Goal: Contribute content

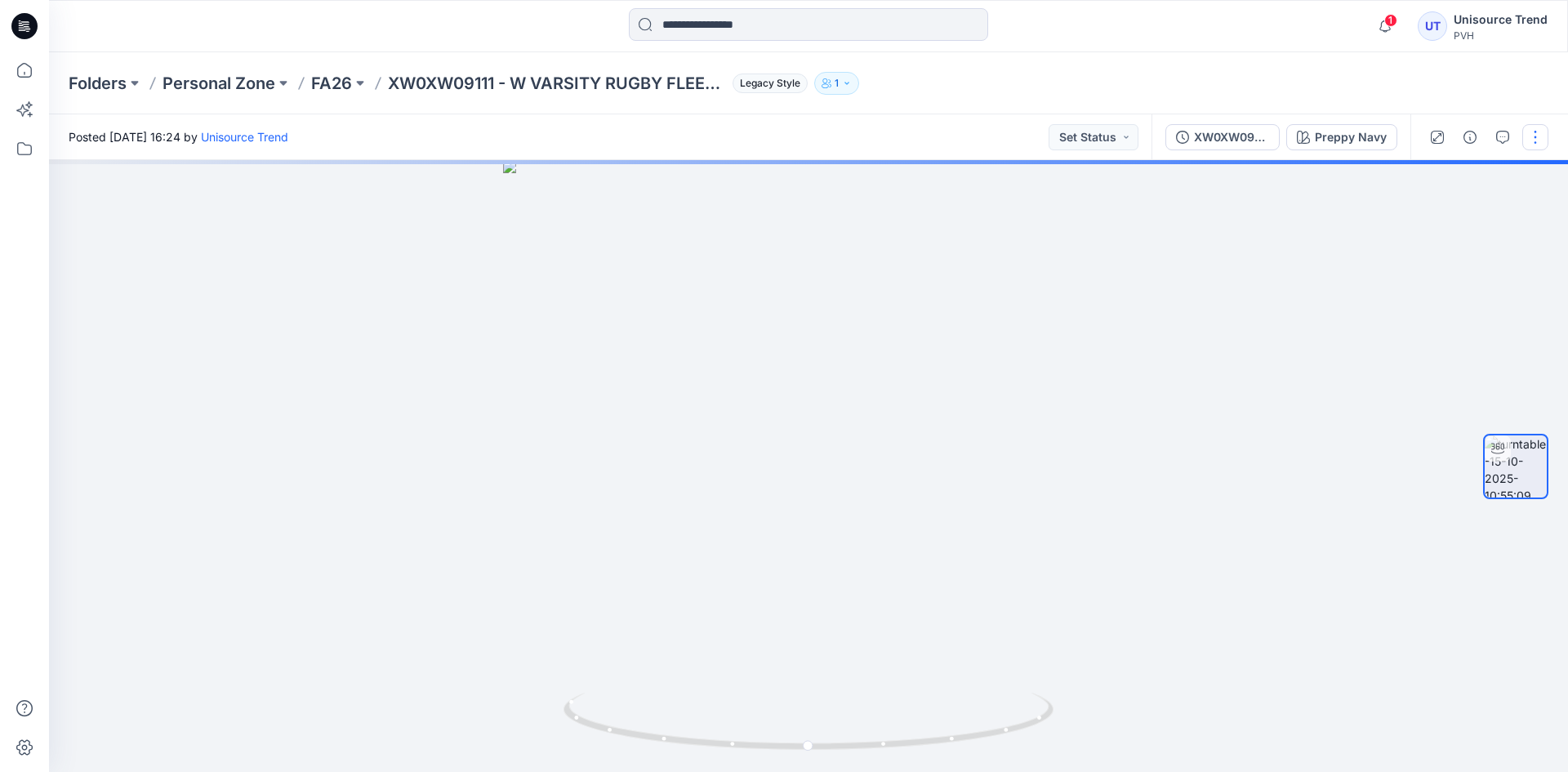
click at [1544, 135] on button "button" at bounding box center [1535, 137] width 26 height 26
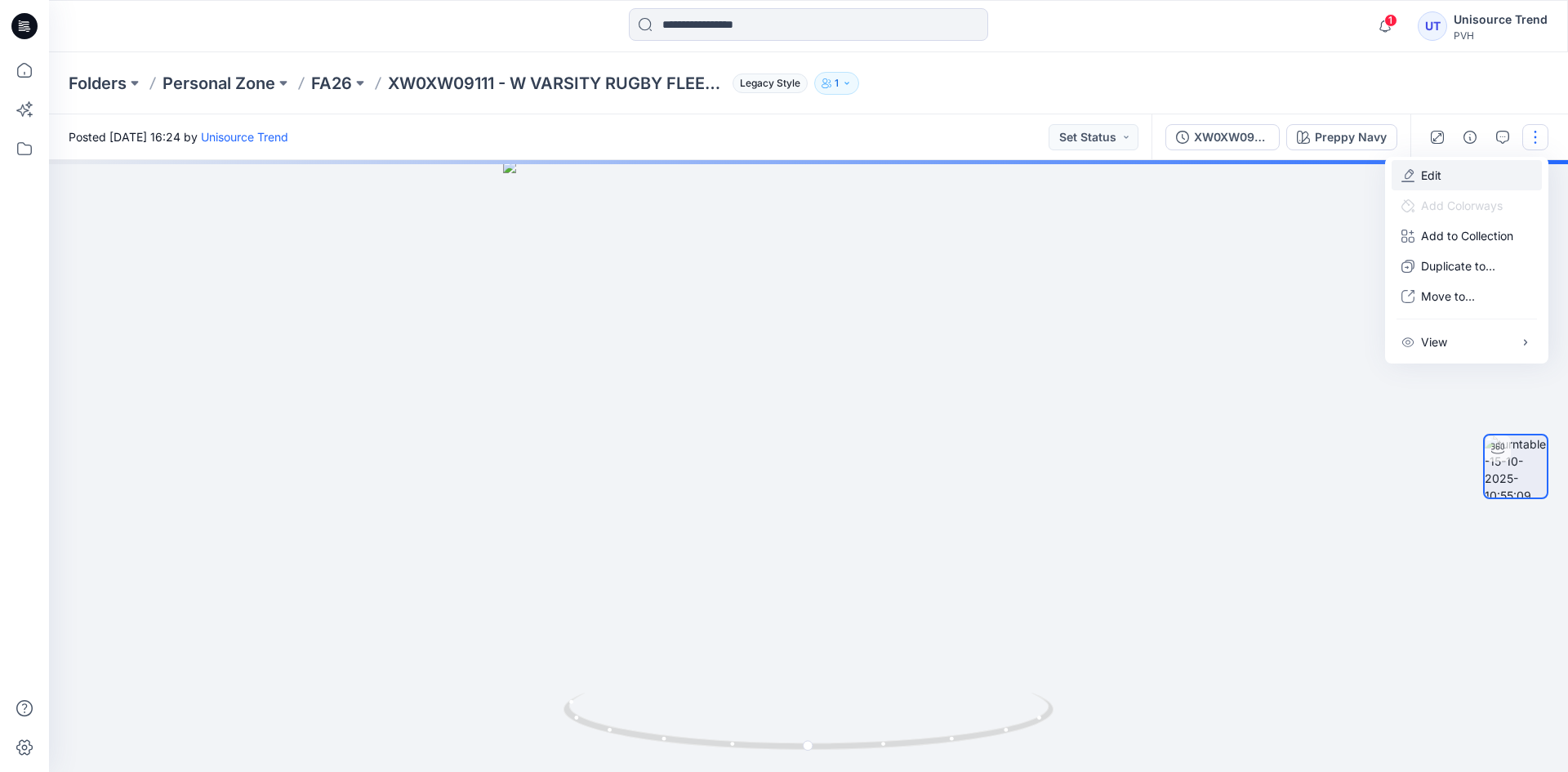
click at [1450, 178] on button "Edit" at bounding box center [1467, 175] width 151 height 30
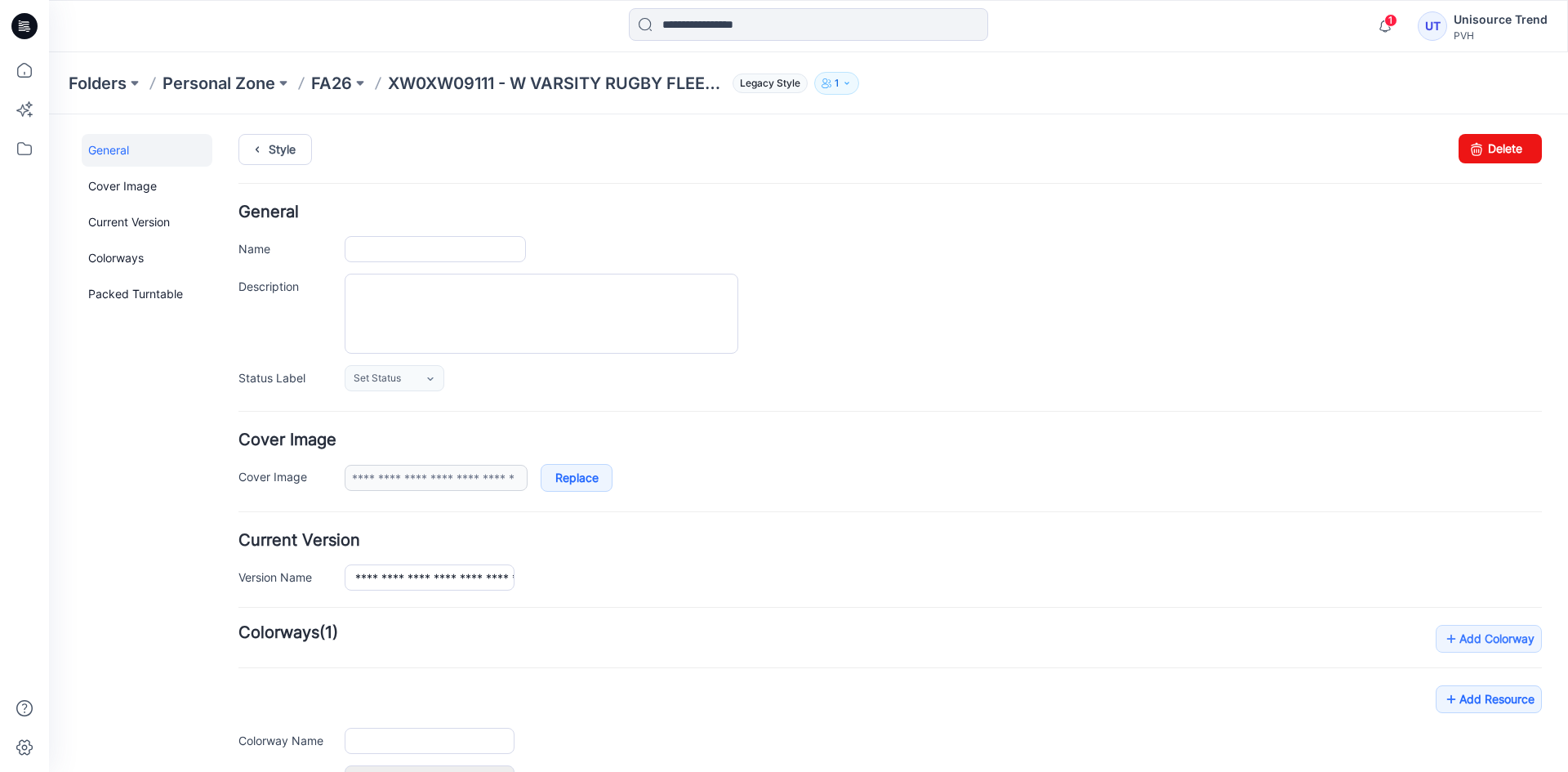
type input "**********"
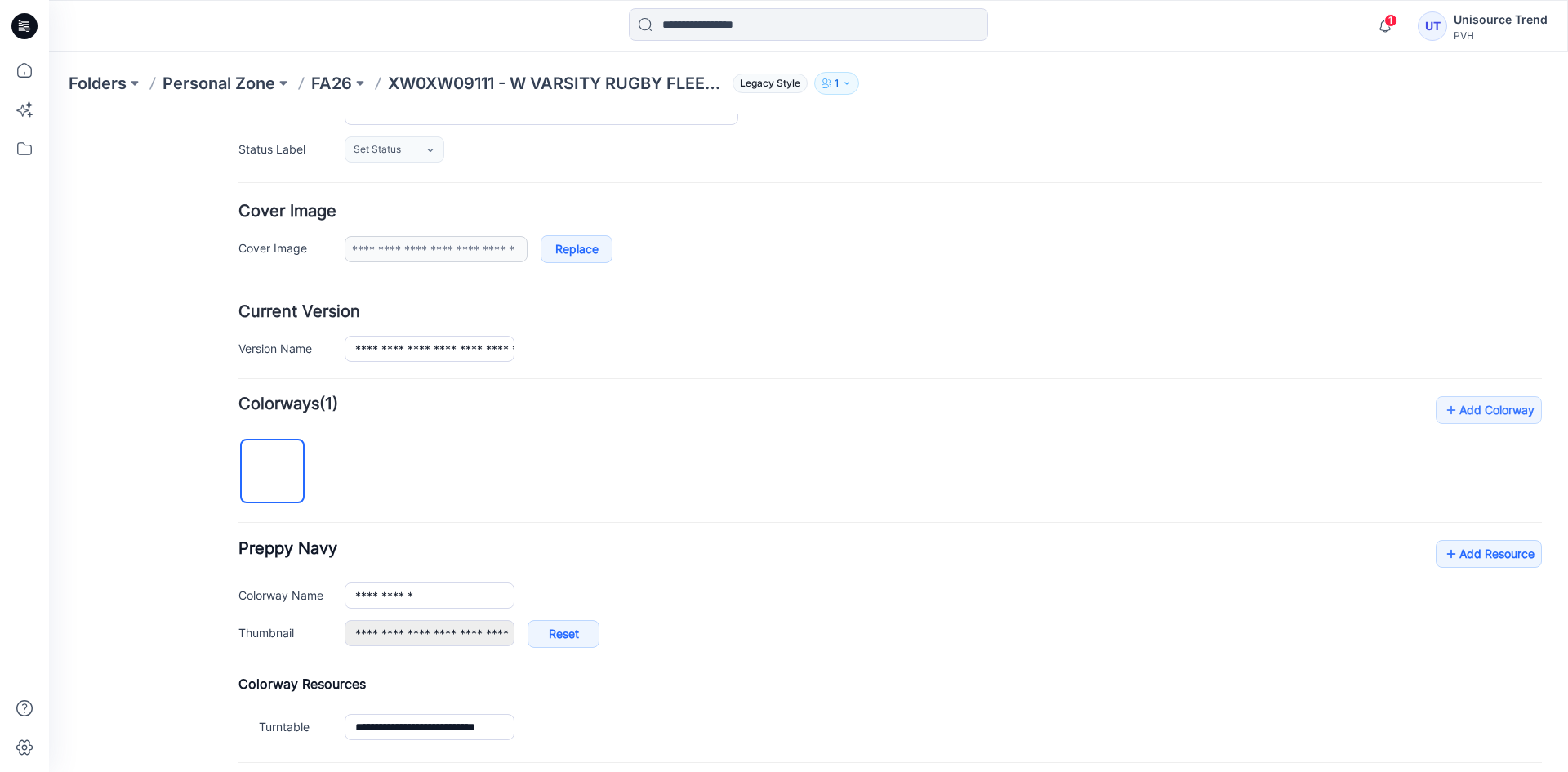
scroll to position [327, 0]
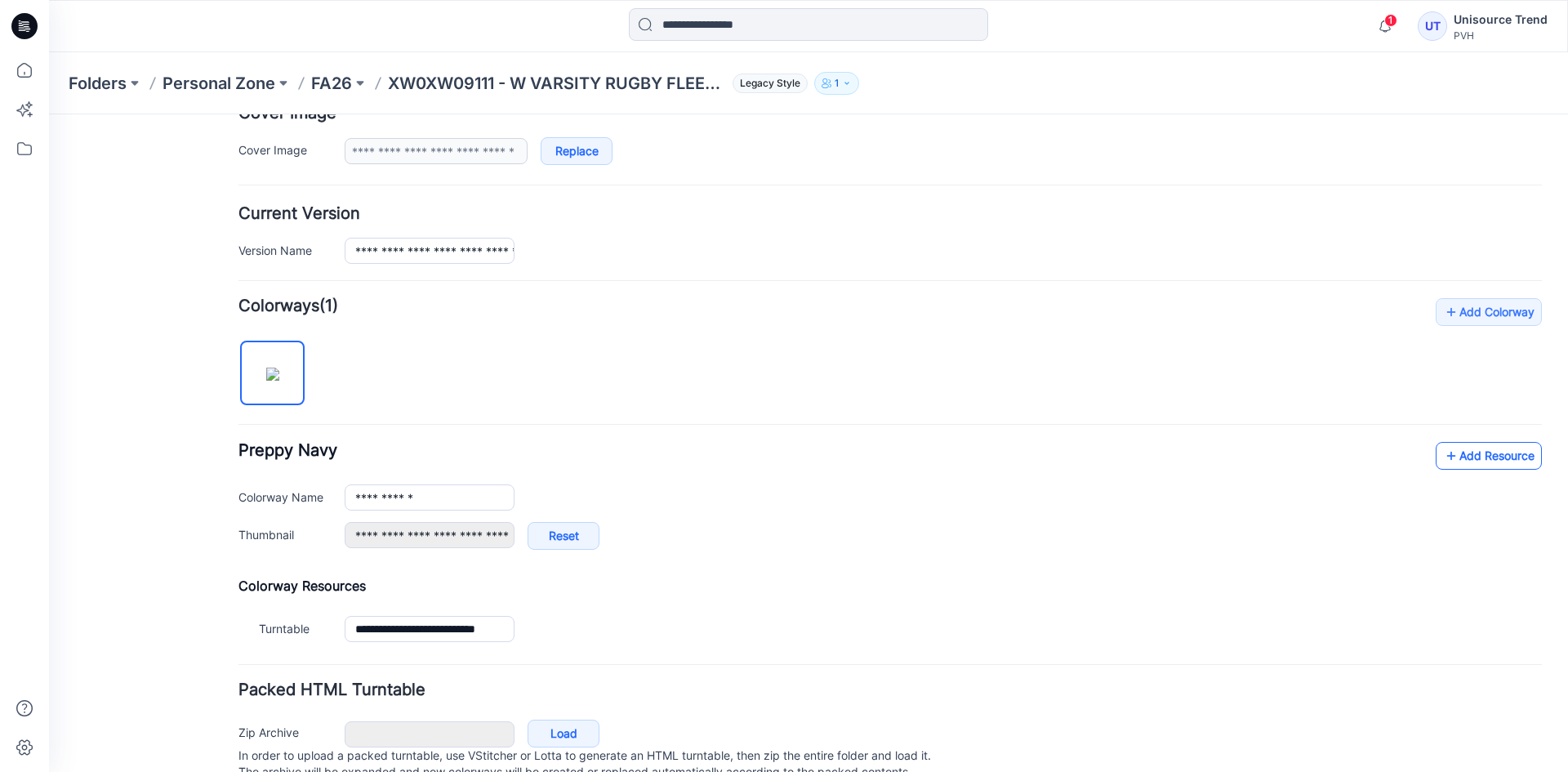
click at [1462, 453] on link "Add Resource" at bounding box center [1489, 456] width 107 height 28
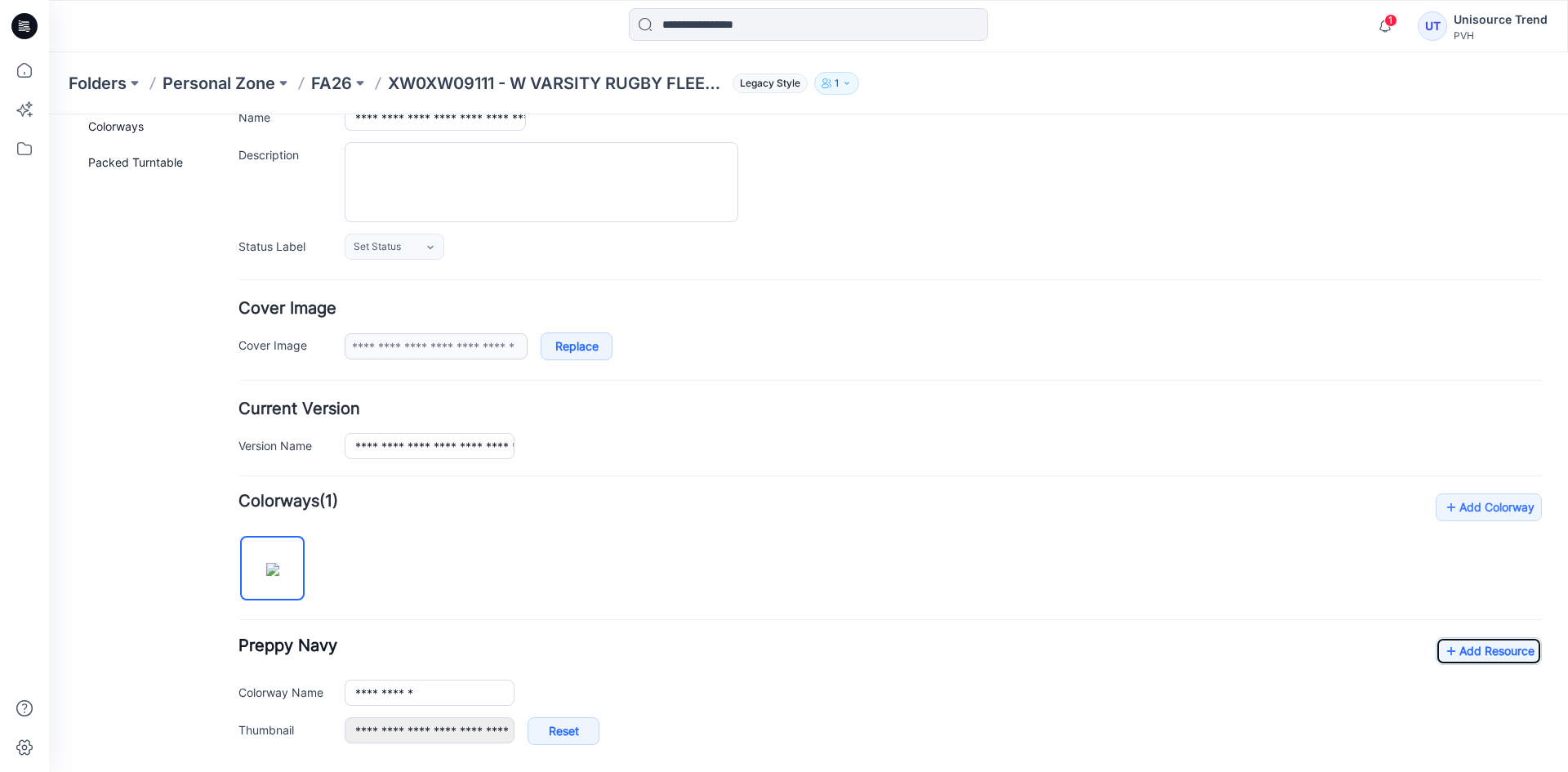
scroll to position [0, 0]
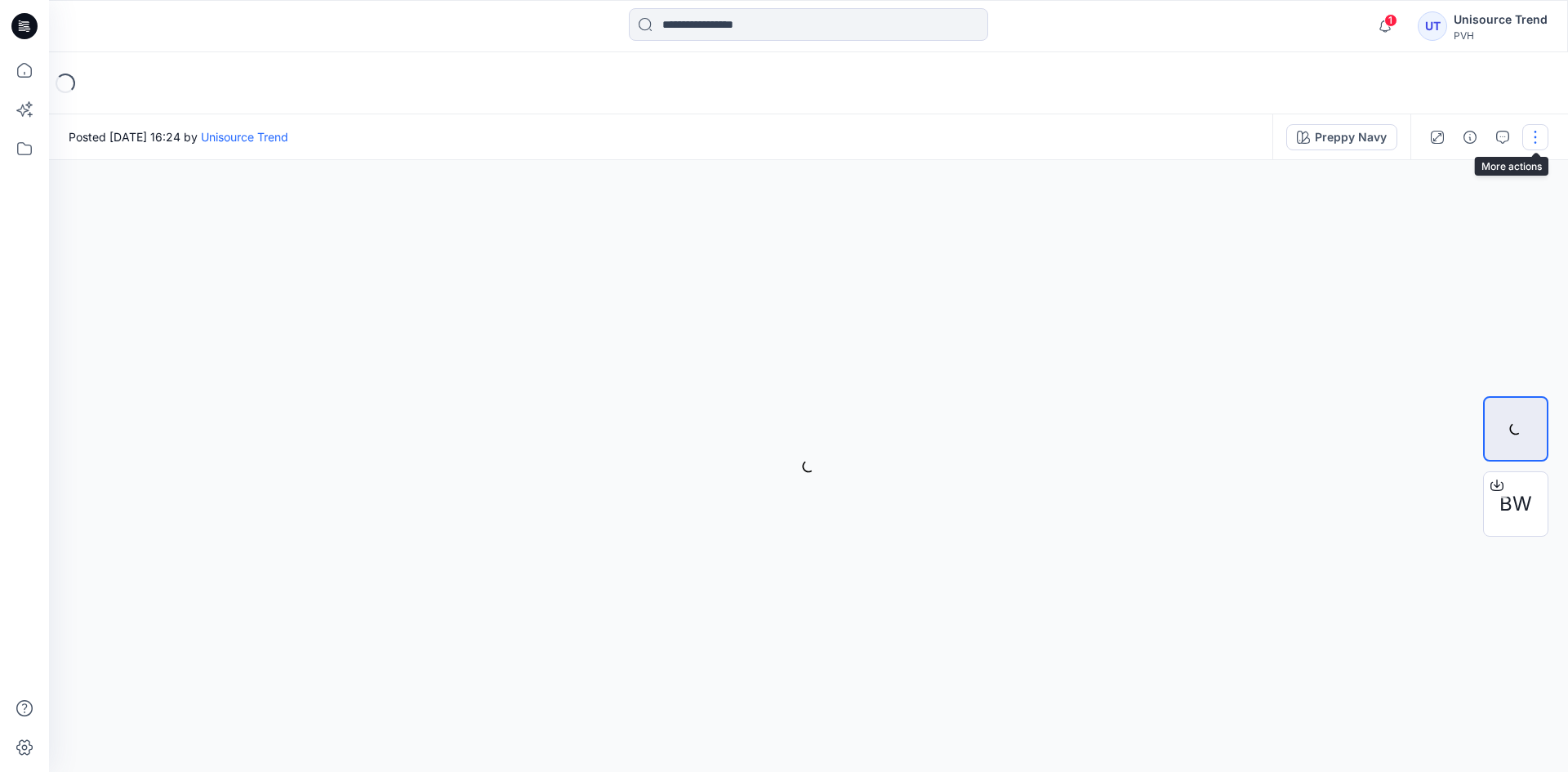
click at [1543, 136] on button "button" at bounding box center [1535, 137] width 26 height 26
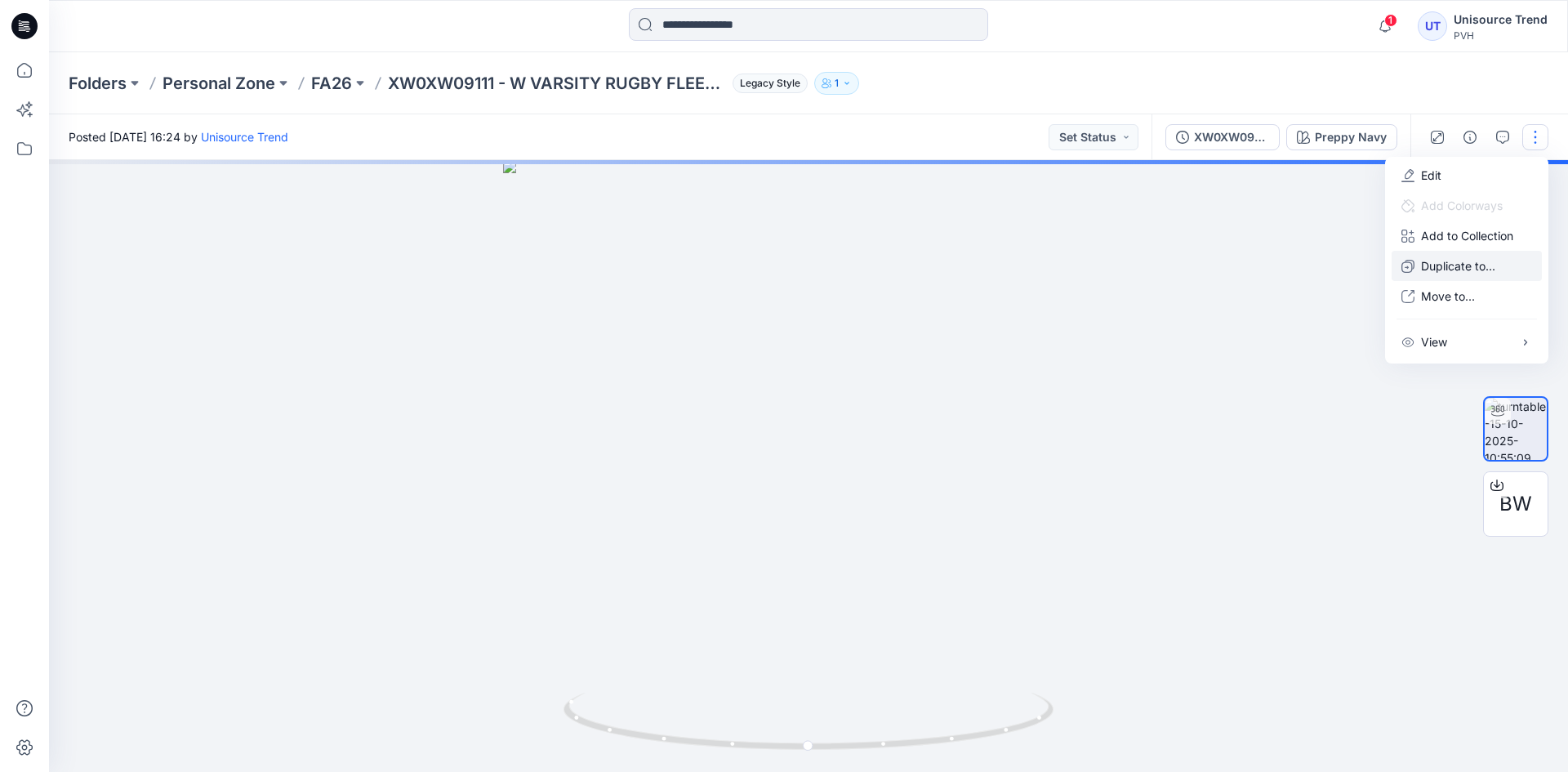
click at [1448, 259] on p "Duplicate to..." at bounding box center [1458, 265] width 74 height 17
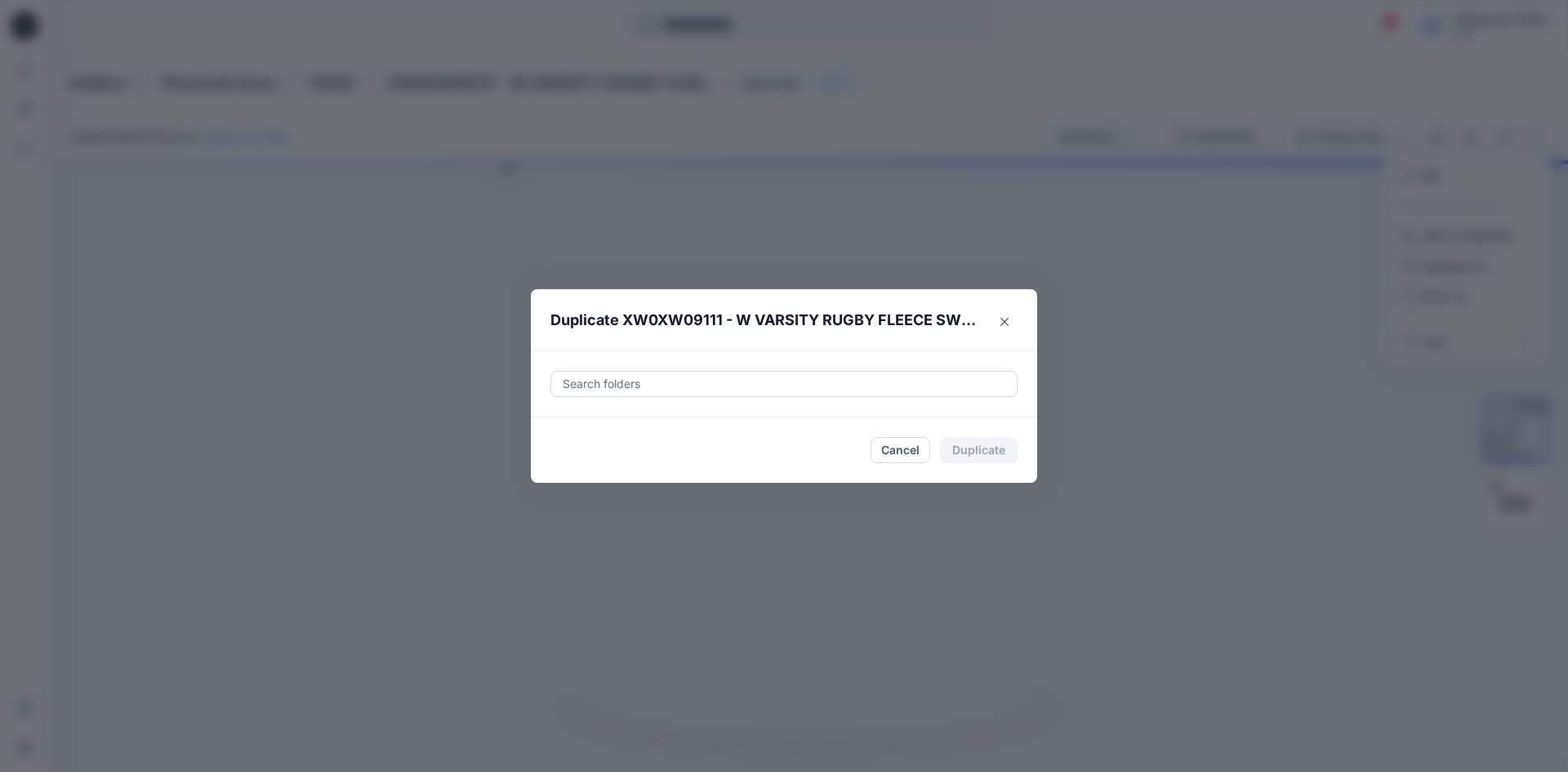
click at [874, 375] on div at bounding box center [784, 384] width 446 height 19
click at [580, 427] on div at bounding box center [574, 425] width 13 height 13
type input "********"
click at [541, 464] on footer "Cancel Duplicate" at bounding box center [784, 450] width 507 height 65
click at [989, 450] on button "Duplicate" at bounding box center [979, 450] width 78 height 26
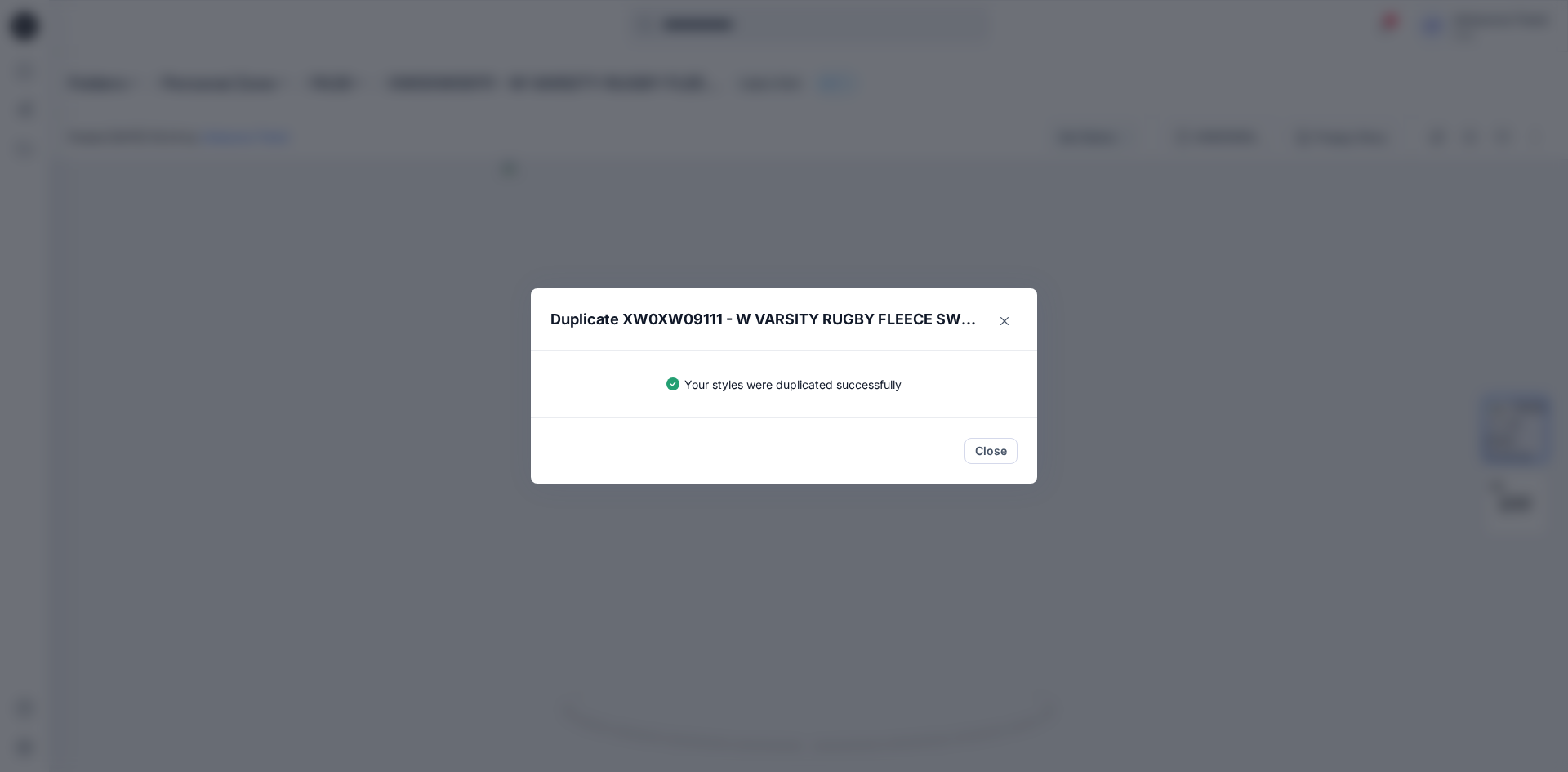
click at [990, 453] on button "Close" at bounding box center [991, 451] width 53 height 26
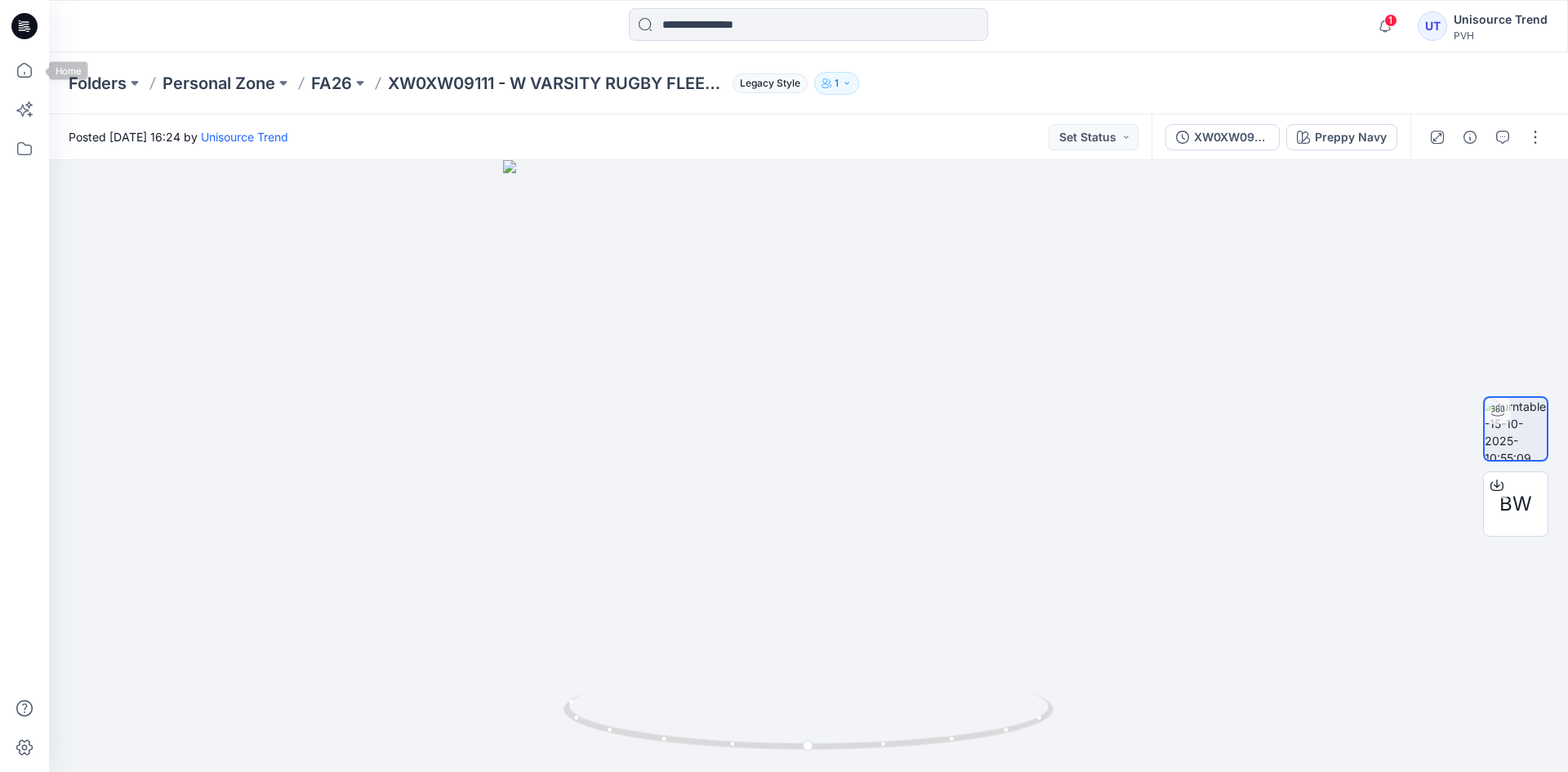
drag, startPoint x: 31, startPoint y: 34, endPoint x: 104, endPoint y: 4, distance: 78.9
click at [31, 34] on icon at bounding box center [25, 26] width 26 height 26
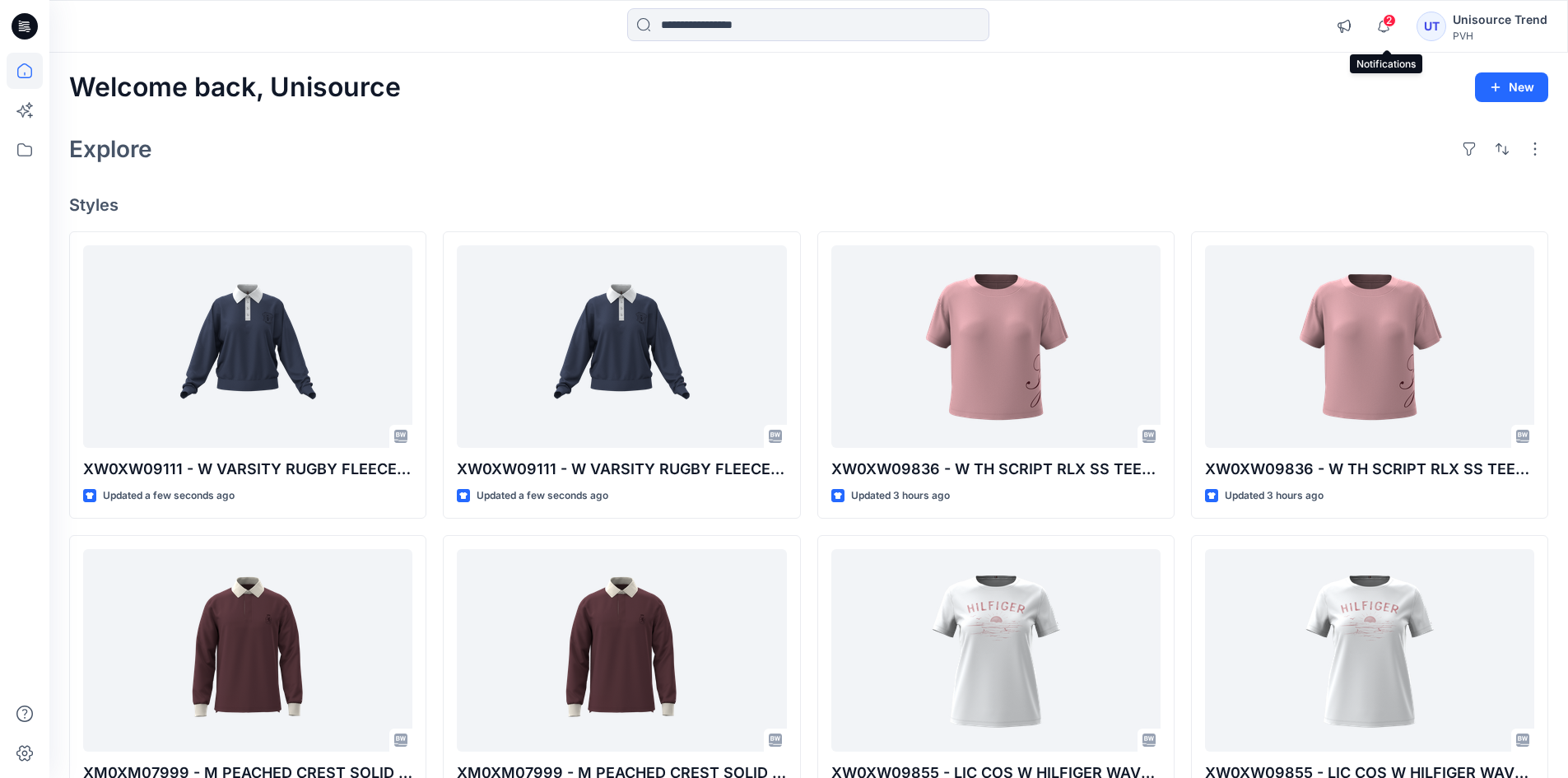
click at [1393, 27] on span "2" at bounding box center [1389, 20] width 13 height 13
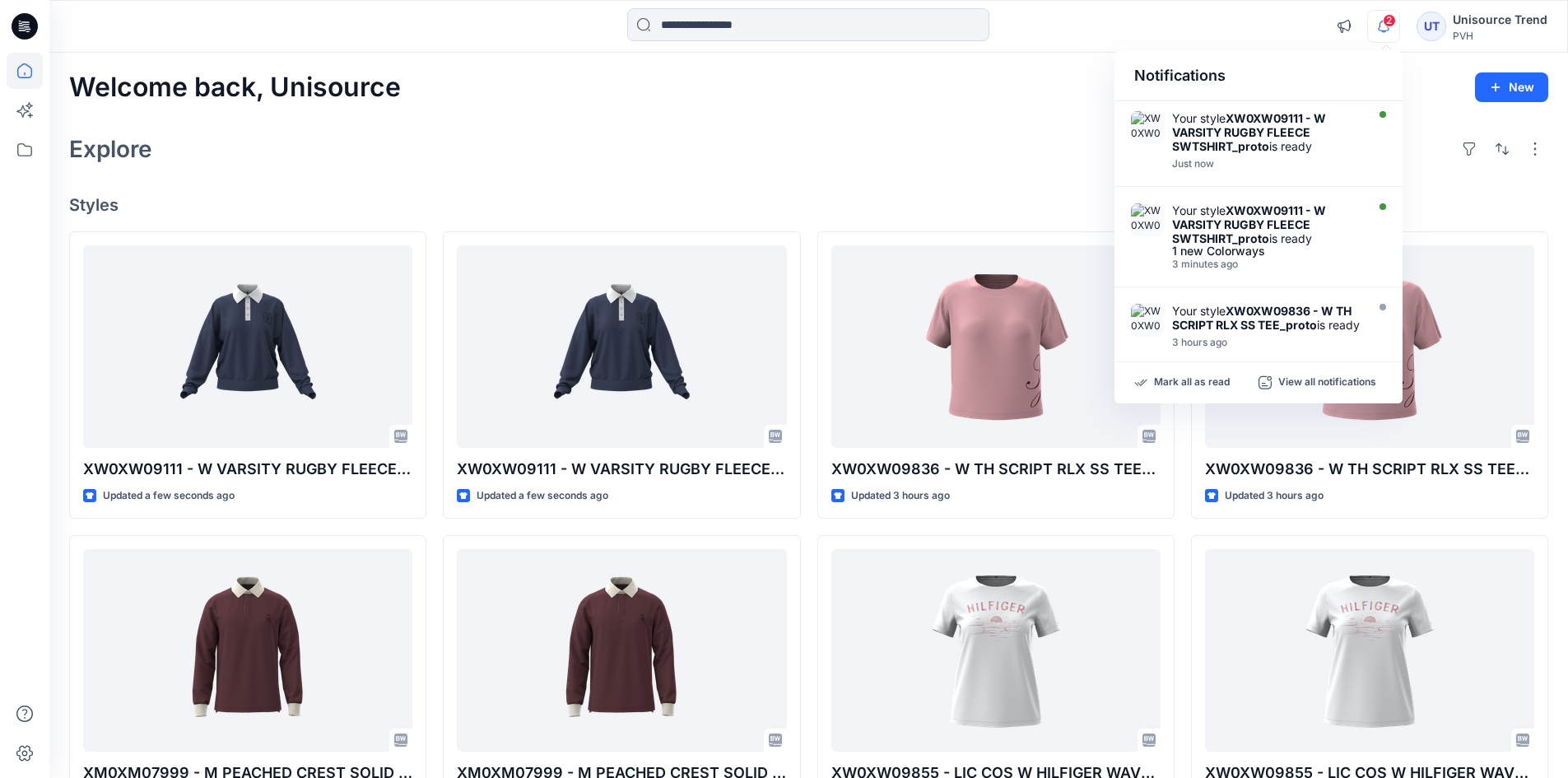
click at [1192, 374] on div "Mark all as read View all notifications" at bounding box center [1258, 383] width 288 height 41
click at [1189, 380] on p "Mark all as read" at bounding box center [1192, 383] width 75 height 15
click at [930, 144] on div "Explore" at bounding box center [809, 149] width 1479 height 39
